Goal: Task Accomplishment & Management: Use online tool/utility

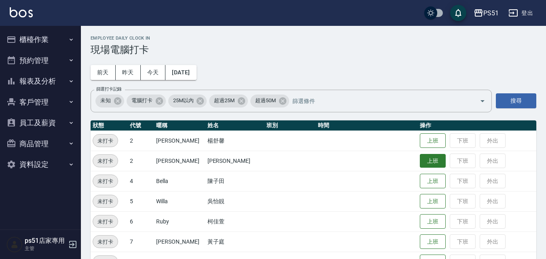
click at [432, 164] on button "上班" at bounding box center [432, 161] width 26 height 14
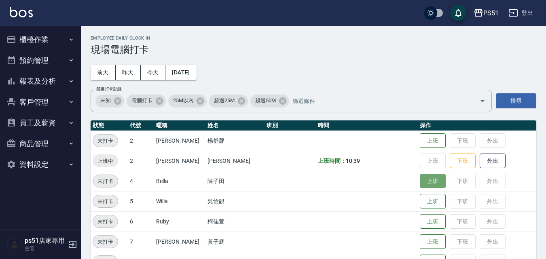
click at [426, 182] on button "上班" at bounding box center [432, 181] width 26 height 14
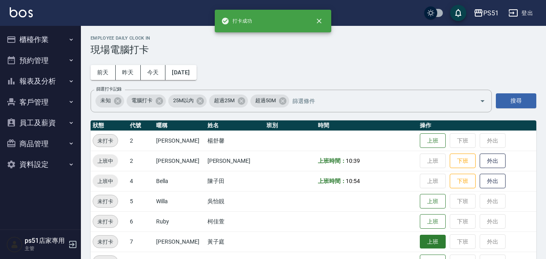
click at [419, 240] on button "上班" at bounding box center [432, 242] width 26 height 14
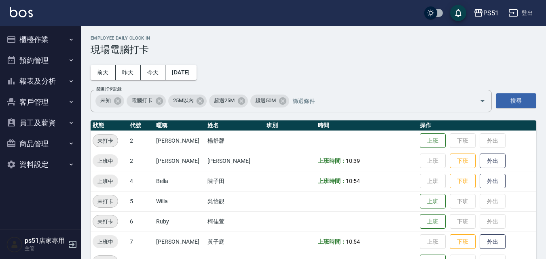
click at [47, 36] on button "櫃檯作業" at bounding box center [40, 39] width 74 height 21
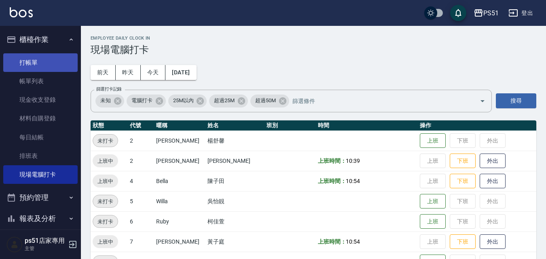
click at [43, 54] on link "打帳單" at bounding box center [40, 62] width 74 height 19
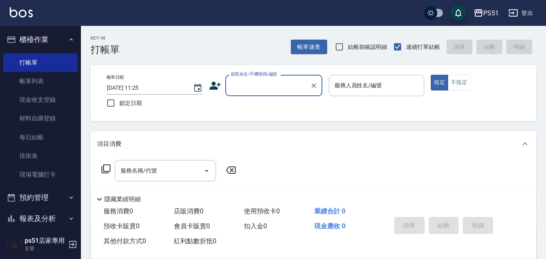
click at [280, 83] on input "顧客姓名/手機號碼/編號" at bounding box center [268, 85] width 78 height 14
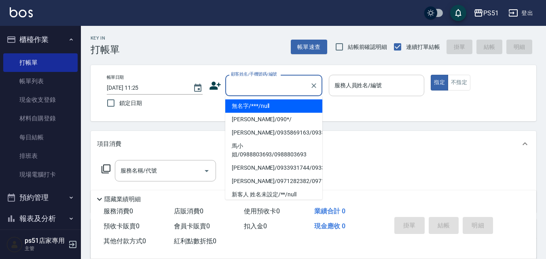
click at [272, 104] on li "無名字/***/null" at bounding box center [273, 105] width 97 height 13
type input "無名字/***/null"
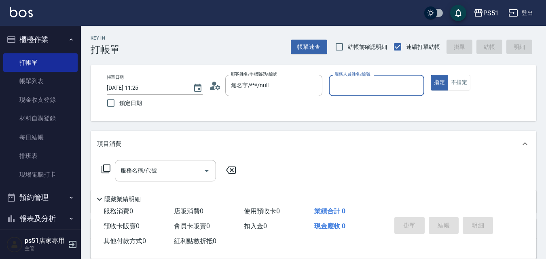
click at [357, 85] on input "服務人員姓名/編號" at bounding box center [376, 85] width 89 height 14
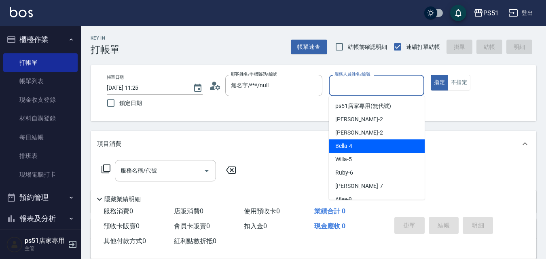
click at [353, 147] on div "Bella -4" at bounding box center [377, 145] width 96 height 13
type input "Bella-4"
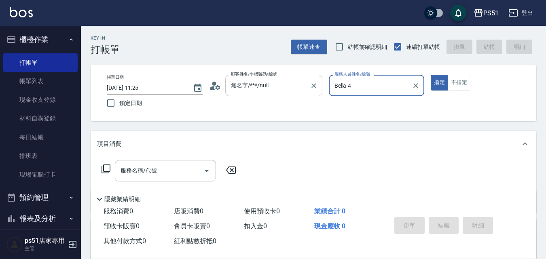
click at [292, 88] on input "無名字/***/null" at bounding box center [268, 85] width 78 height 14
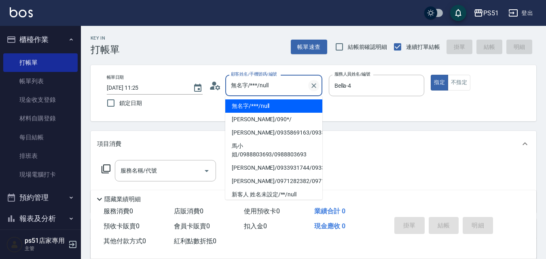
click at [314, 82] on icon "Clear" at bounding box center [314, 86] width 8 height 8
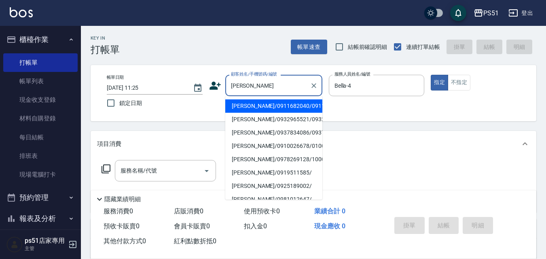
click at [285, 102] on li "[PERSON_NAME]/0911682040/0911682040" at bounding box center [273, 105] width 97 height 13
type input "[PERSON_NAME]/0911682040/0911682040"
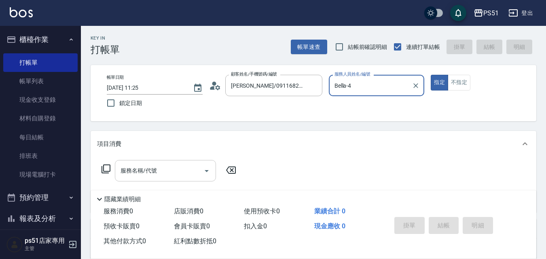
click at [180, 173] on input "服務名稱/代號" at bounding box center [159, 171] width 82 height 14
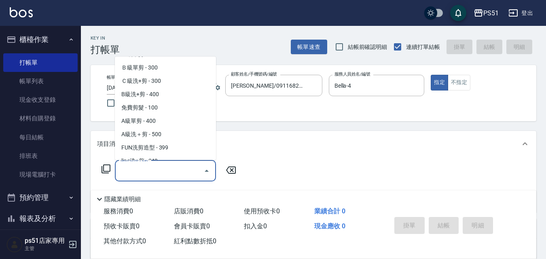
scroll to position [283, 0]
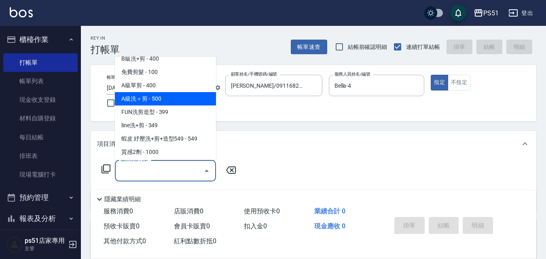
click at [197, 100] on span "A級洗＋剪 - 500" at bounding box center [165, 98] width 101 height 13
type input "A級洗＋剪(207)"
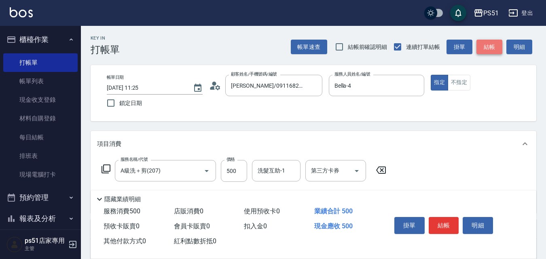
click at [485, 44] on button "結帳" at bounding box center [489, 47] width 26 height 15
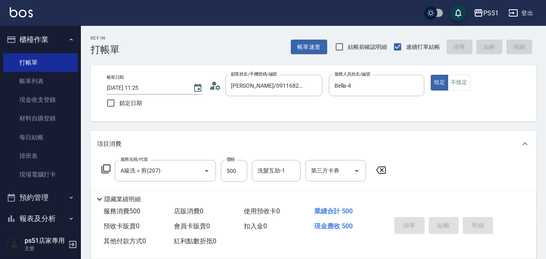
type input "2025/08/22 12:08"
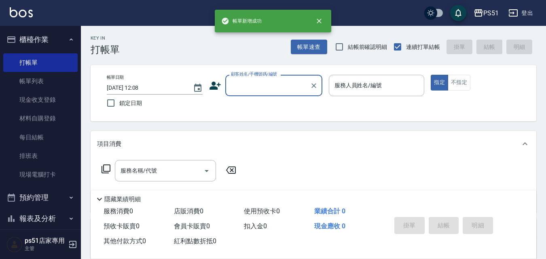
scroll to position [0, 0]
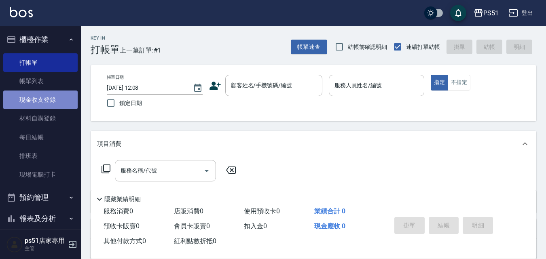
click at [59, 102] on link "現金收支登錄" at bounding box center [40, 100] width 74 height 19
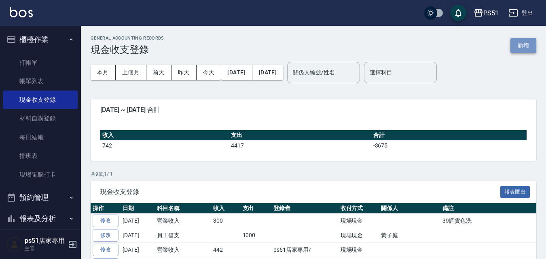
click at [525, 45] on button "新增" at bounding box center [523, 45] width 26 height 15
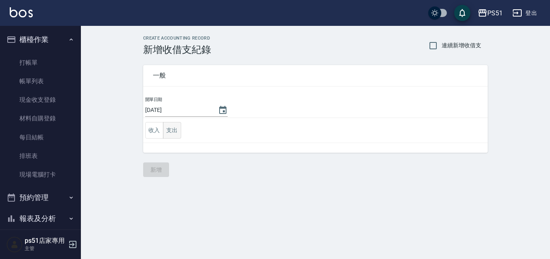
click at [173, 130] on button "支出" at bounding box center [172, 130] width 18 height 17
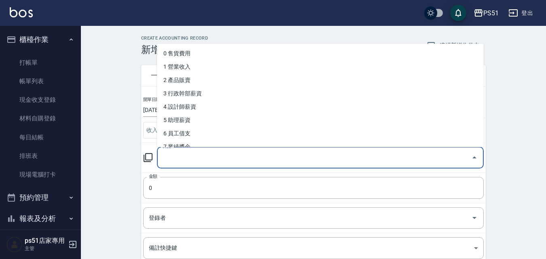
click at [174, 154] on input "科目" at bounding box center [313, 158] width 307 height 14
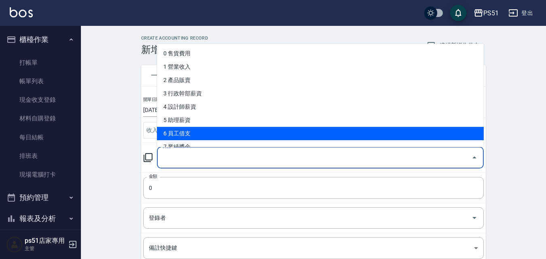
click at [180, 135] on li "6 員工借支" at bounding box center [320, 133] width 327 height 13
type input "6 員工借支"
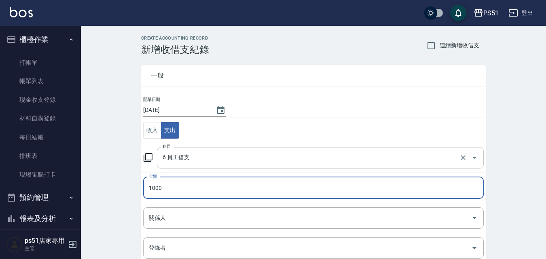
type input "1000"
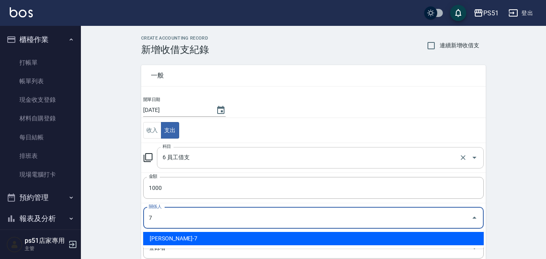
type input "黃子庭-7"
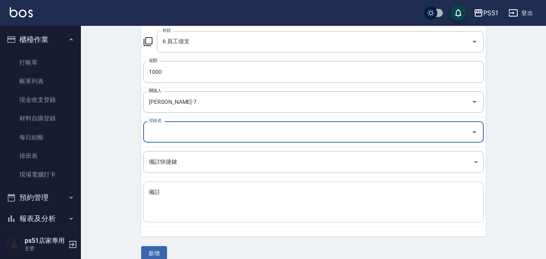
scroll to position [128, 0]
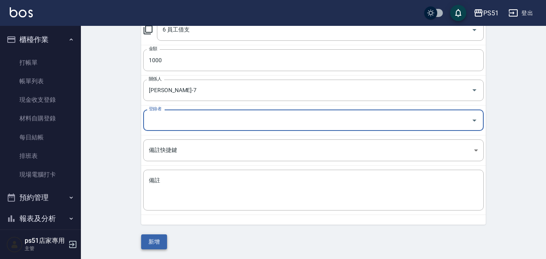
click at [164, 240] on button "新增" at bounding box center [154, 241] width 26 height 15
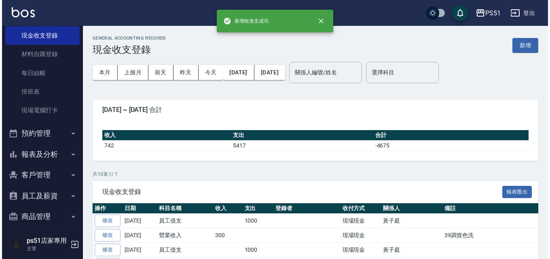
scroll to position [92, 0]
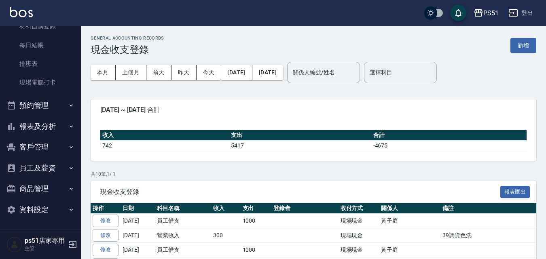
click at [46, 126] on button "報表及分析" at bounding box center [40, 126] width 74 height 21
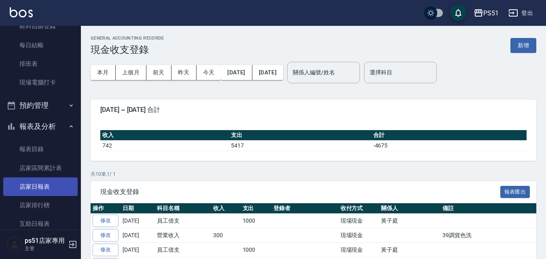
click at [41, 186] on link "店家日報表" at bounding box center [40, 186] width 74 height 19
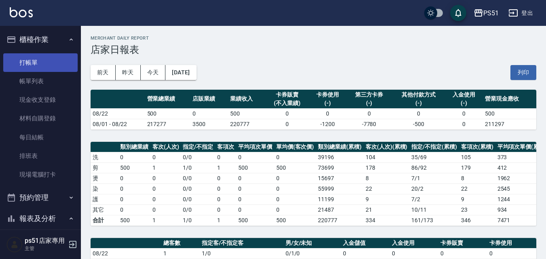
click at [38, 68] on link "打帳單" at bounding box center [40, 62] width 74 height 19
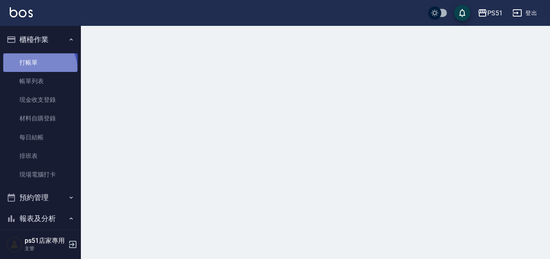
click at [38, 68] on link "打帳單" at bounding box center [40, 62] width 74 height 19
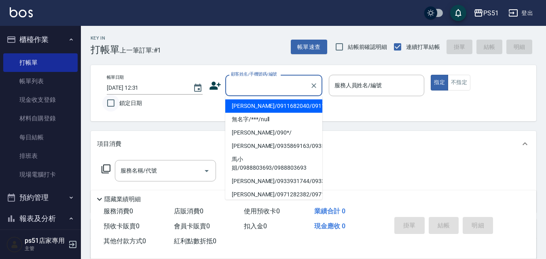
type input "[PERSON_NAME]/0911682040/0911682040"
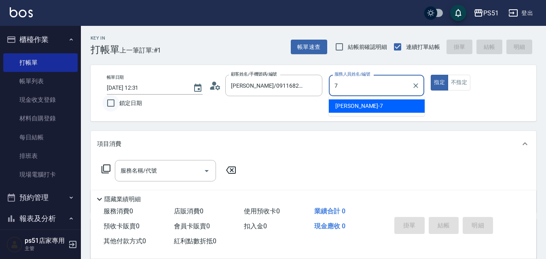
type input "[PERSON_NAME]-7"
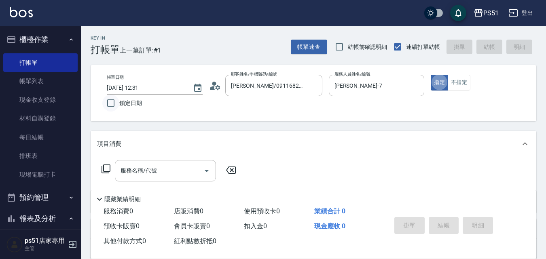
type button "true"
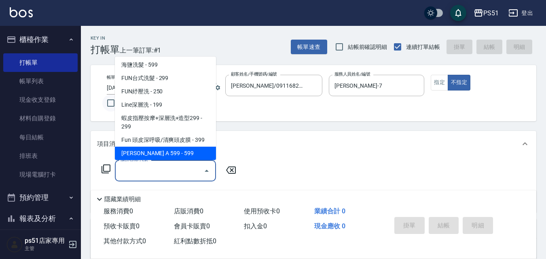
scroll to position [122, 0]
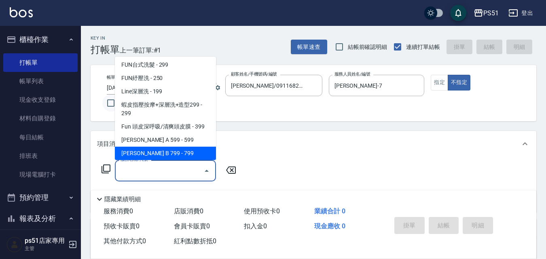
type input "沐宥 B 799(119)"
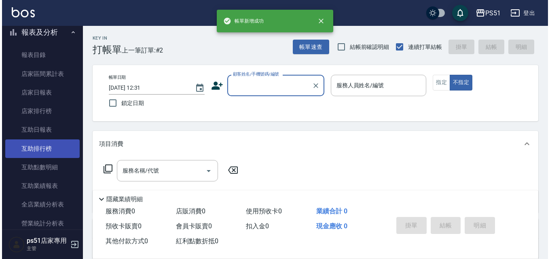
scroll to position [189, 0]
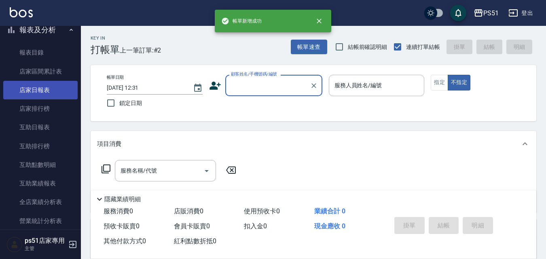
click at [52, 95] on link "店家日報表" at bounding box center [40, 90] width 74 height 19
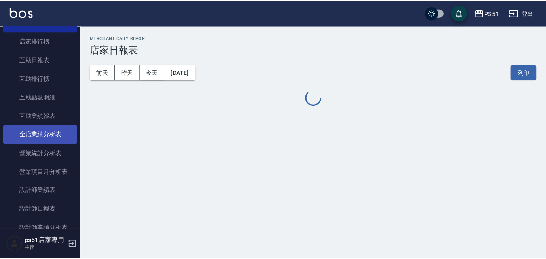
scroll to position [283, 0]
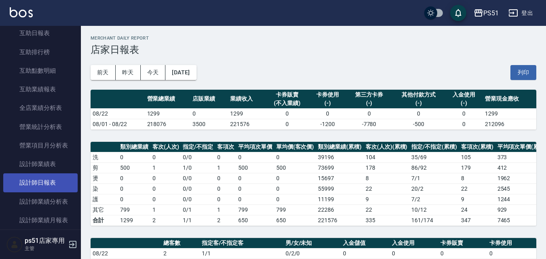
click at [39, 179] on link "設計師日報表" at bounding box center [40, 182] width 74 height 19
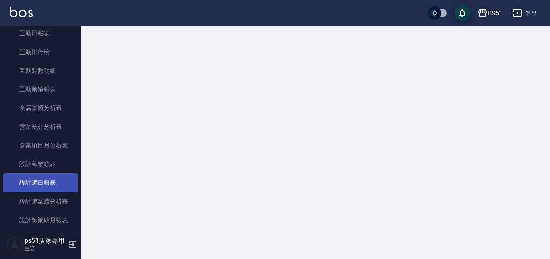
click at [39, 179] on link "設計師日報表" at bounding box center [40, 182] width 74 height 19
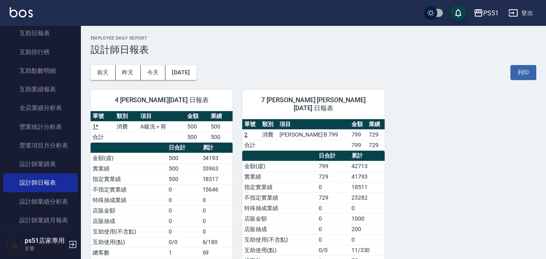
click at [245, 131] on link "2" at bounding box center [245, 134] width 3 height 6
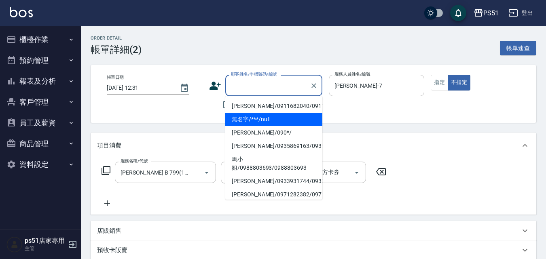
click at [270, 126] on li "無名字/***/null" at bounding box center [273, 119] width 97 height 13
type input "無名字/***/null"
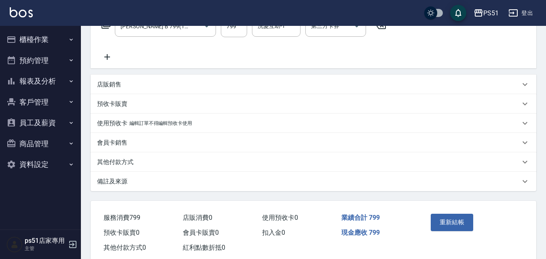
scroll to position [166, 0]
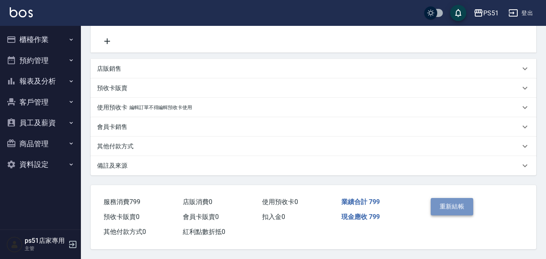
click at [452, 202] on button "重新結帳" at bounding box center [451, 206] width 43 height 17
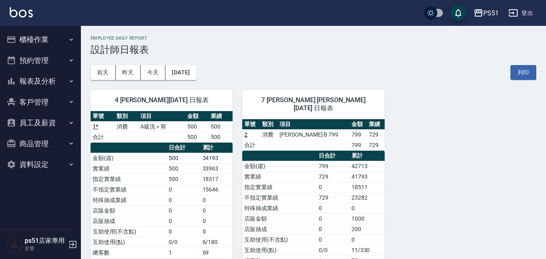
click at [51, 46] on button "櫃檯作業" at bounding box center [40, 39] width 74 height 21
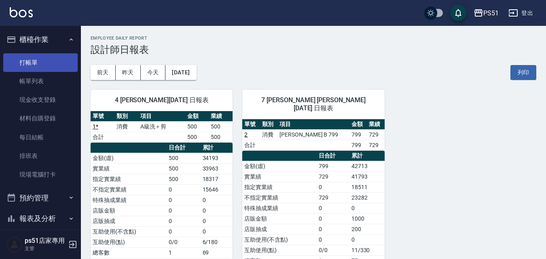
click at [51, 66] on link "打帳單" at bounding box center [40, 62] width 74 height 19
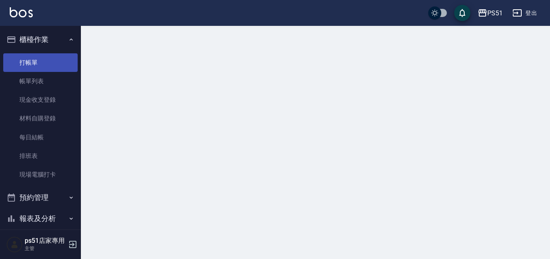
click at [51, 66] on link "打帳單" at bounding box center [40, 62] width 74 height 19
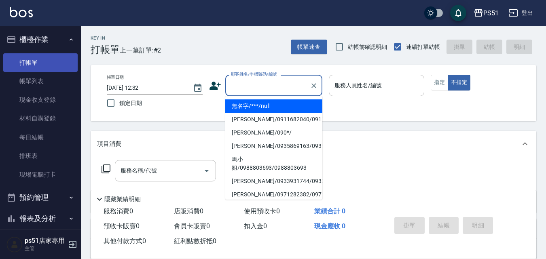
type input "無名字/***/null"
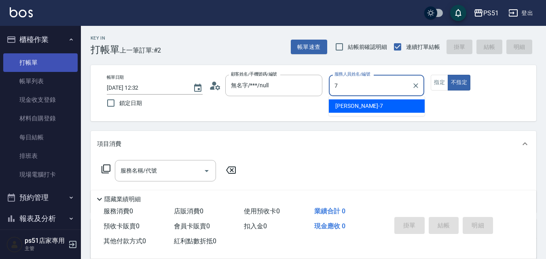
type input "[PERSON_NAME]-7"
type button "false"
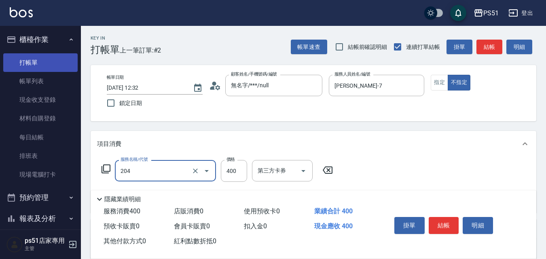
type input "B級洗+剪(204)"
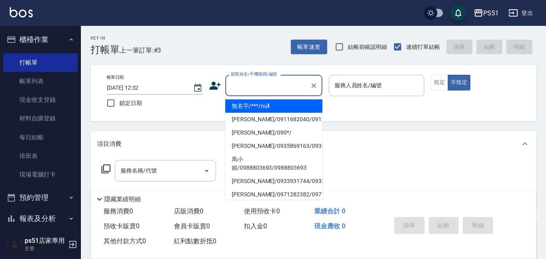
click at [280, 80] on input "顧客姓名/手機號碼/編號" at bounding box center [268, 85] width 78 height 14
click at [289, 101] on li "無名字/***/null" at bounding box center [273, 105] width 97 height 13
type input "無名字/***/null"
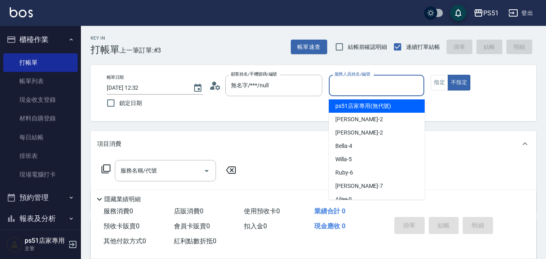
click at [358, 93] on input "服務人員姓名/編號" at bounding box center [376, 85] width 89 height 14
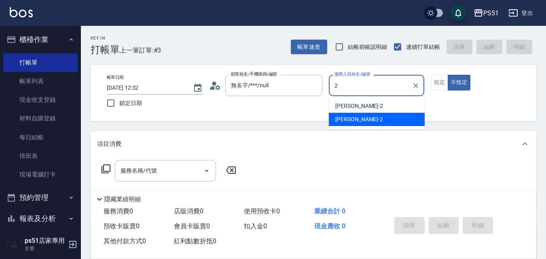
click at [363, 114] on div "[PERSON_NAME] -2" at bounding box center [377, 119] width 96 height 13
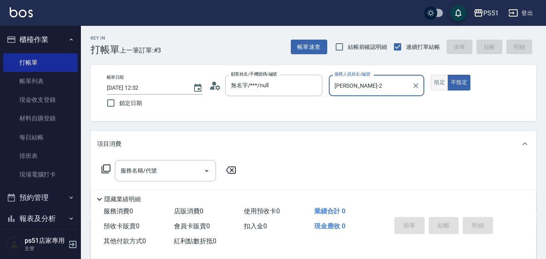
type input "[PERSON_NAME]-2"
click at [430, 89] on button "指定" at bounding box center [438, 83] width 17 height 16
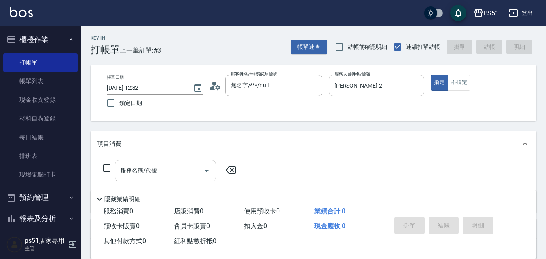
click at [152, 170] on div "服務名稱/代號 服務名稱/代號" at bounding box center [165, 170] width 101 height 21
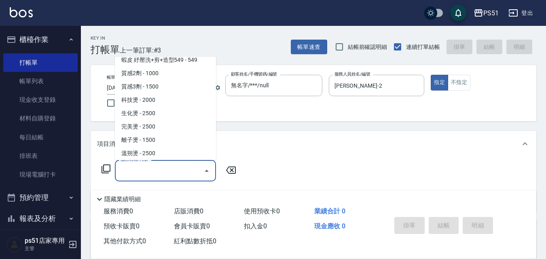
scroll to position [377, 0]
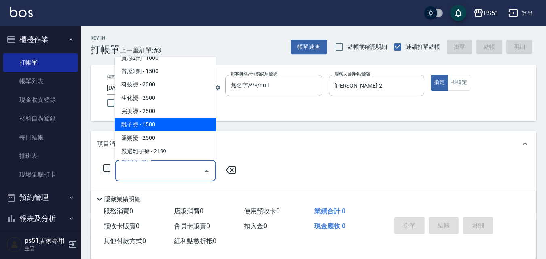
click at [172, 126] on span "離子燙 - 1500" at bounding box center [165, 124] width 101 height 13
type input "離子燙(306)"
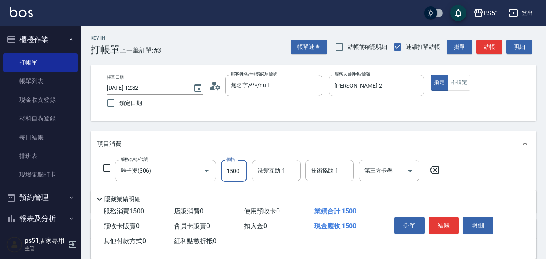
click at [241, 173] on input "1500" at bounding box center [234, 171] width 26 height 22
type input "3000"
click at [449, 224] on button "結帳" at bounding box center [443, 225] width 30 height 17
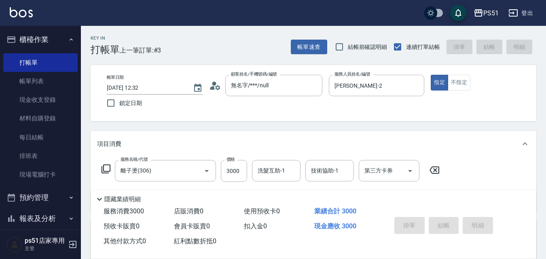
type input "[DATE] 12:53"
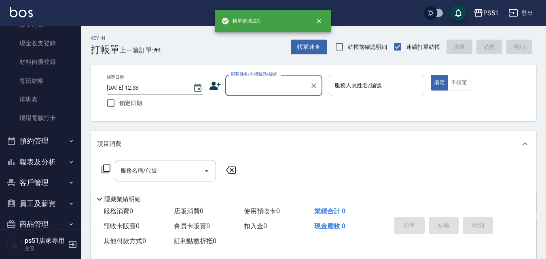
scroll to position [92, 0]
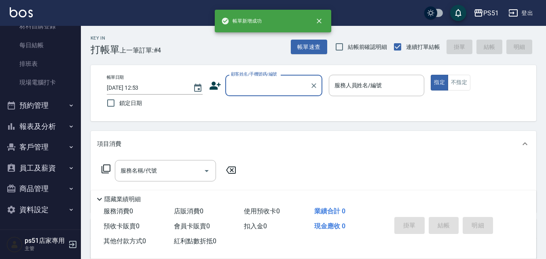
click at [63, 126] on button "報表及分析" at bounding box center [40, 126] width 74 height 21
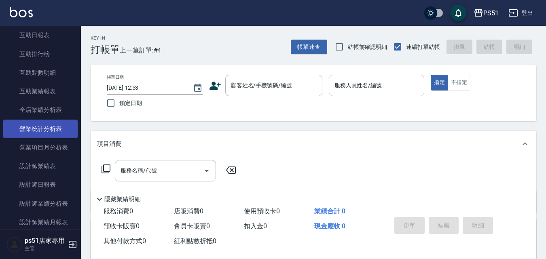
scroll to position [375, 0]
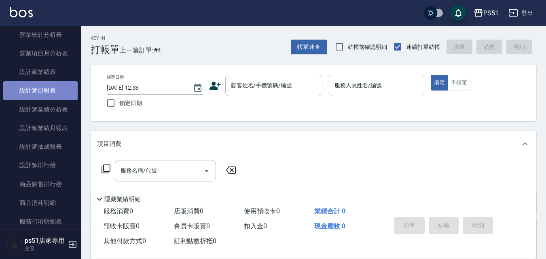
click at [45, 84] on link "設計師日報表" at bounding box center [40, 90] width 74 height 19
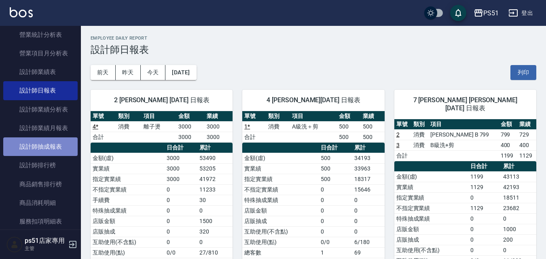
click at [63, 149] on link "設計師抽成報表" at bounding box center [40, 146] width 74 height 19
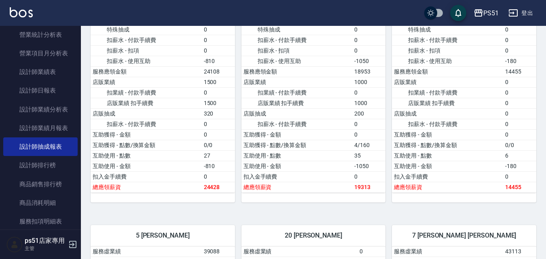
scroll to position [249, 0]
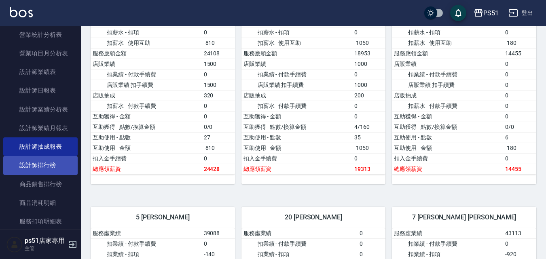
click at [38, 162] on link "設計師排行榜" at bounding box center [40, 165] width 74 height 19
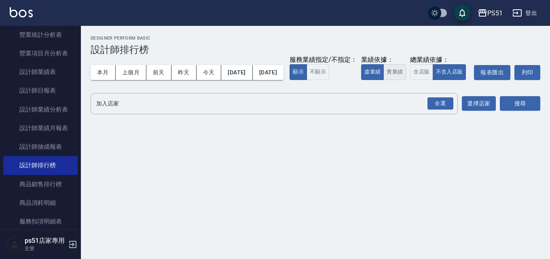
click at [383, 80] on button "實業績" at bounding box center [394, 72] width 23 height 16
click at [446, 110] on div "全選" at bounding box center [440, 103] width 26 height 13
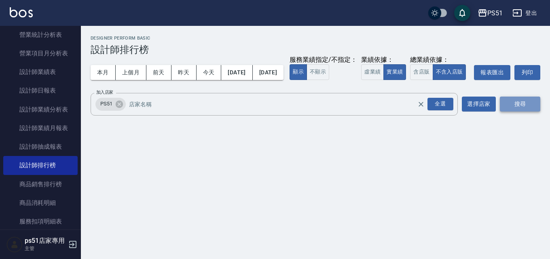
click at [509, 112] on button "搜尋" at bounding box center [520, 104] width 40 height 15
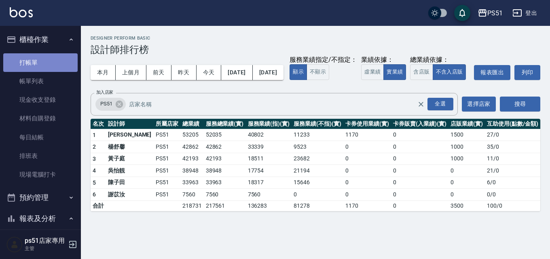
click at [46, 64] on link "打帳單" at bounding box center [40, 62] width 74 height 19
